Goal: Transaction & Acquisition: Purchase product/service

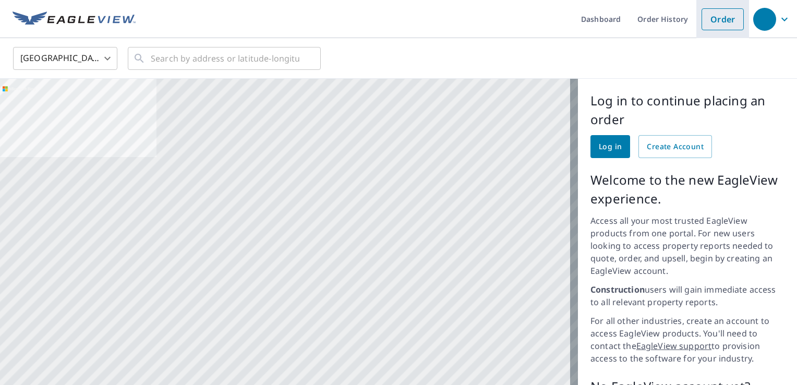
click at [710, 20] on link "Order" at bounding box center [722, 19] width 42 height 22
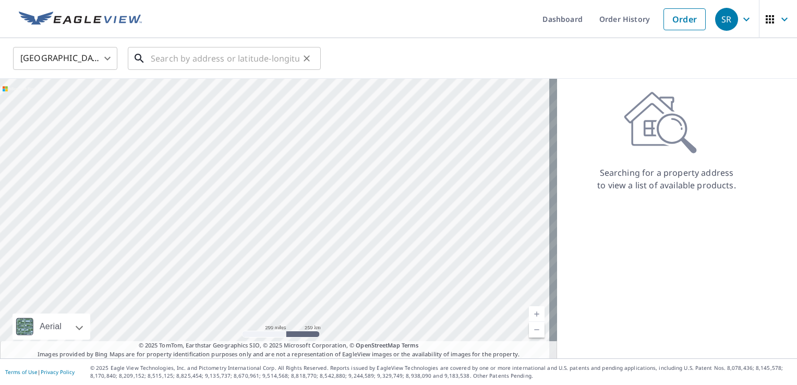
click at [153, 60] on input "text" at bounding box center [225, 58] width 149 height 29
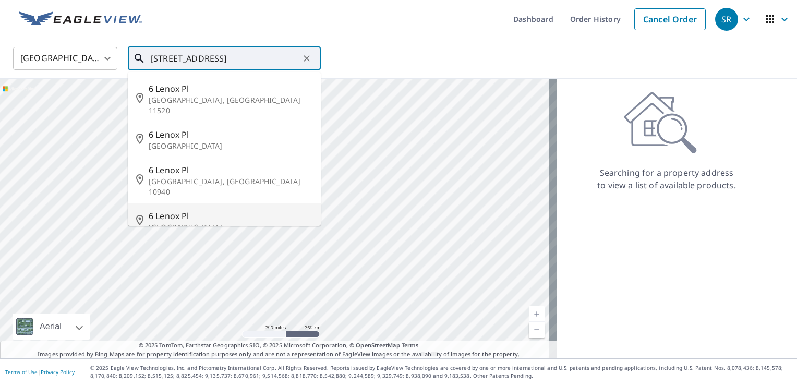
click at [169, 210] on span "6 Lenox Pl" at bounding box center [231, 216] width 164 height 13
type input "[STREET_ADDRESS]"
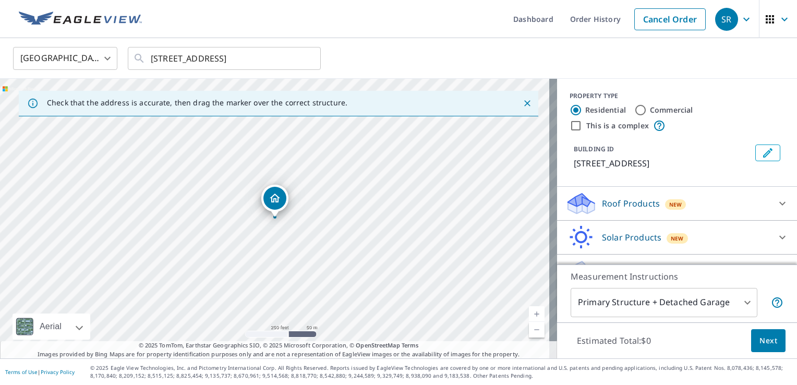
click at [776, 205] on icon at bounding box center [782, 203] width 13 height 13
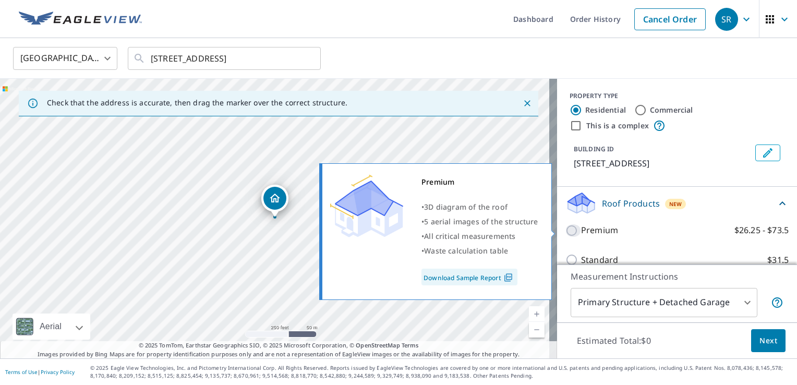
click at [565, 233] on input "Premium $26.25 - $73.5" at bounding box center [573, 230] width 16 height 13
checkbox input "true"
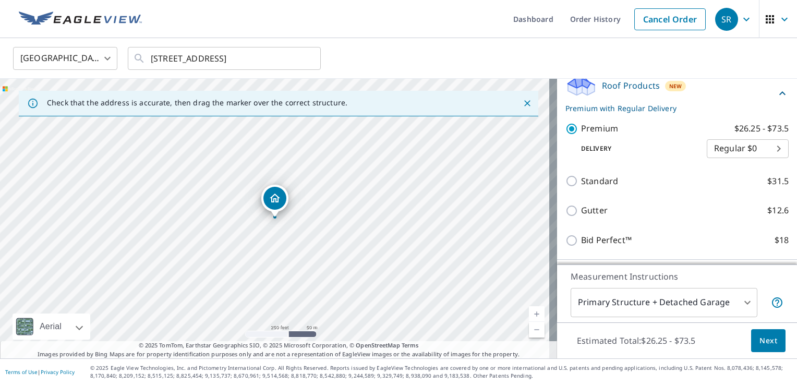
scroll to position [125, 0]
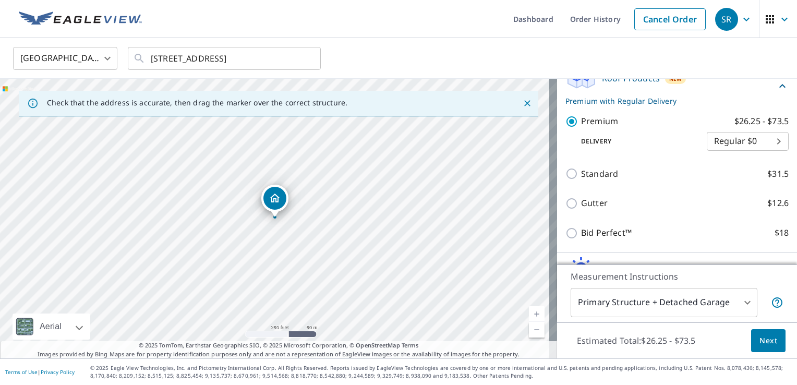
click at [759, 337] on span "Next" at bounding box center [768, 340] width 18 height 13
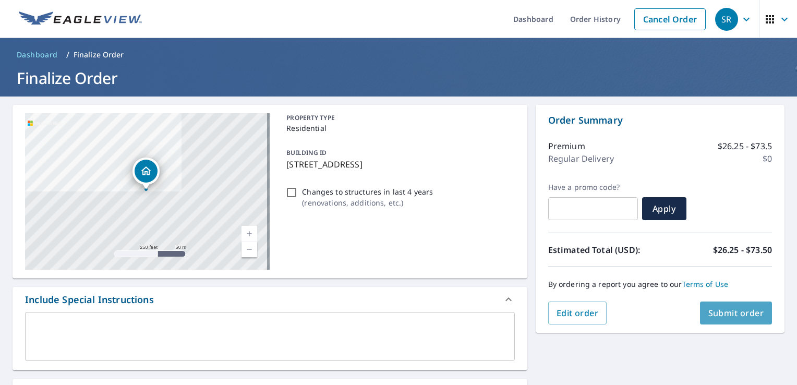
click at [710, 310] on span "Submit order" at bounding box center [736, 312] width 56 height 11
